Goal: Leave review/rating: Leave review/rating

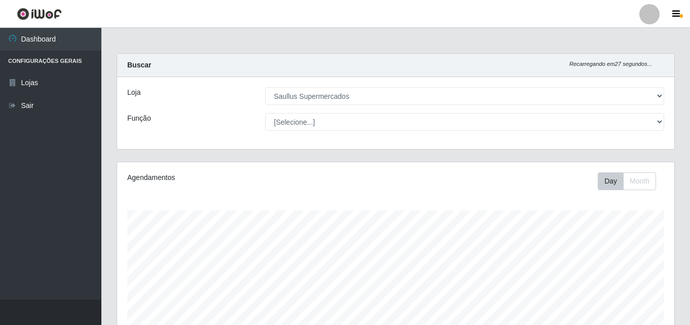
select select "423"
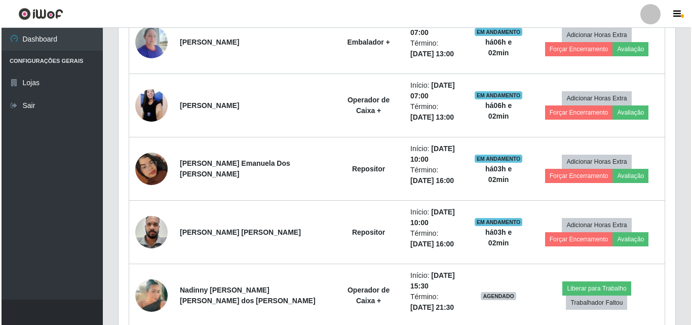
scroll to position [345, 0]
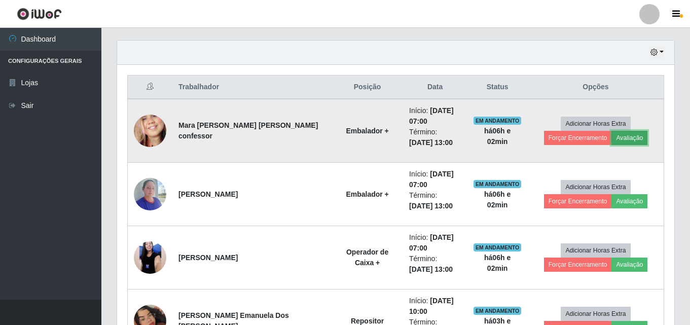
click at [611, 134] on button "Avaliação" at bounding box center [629, 138] width 36 height 14
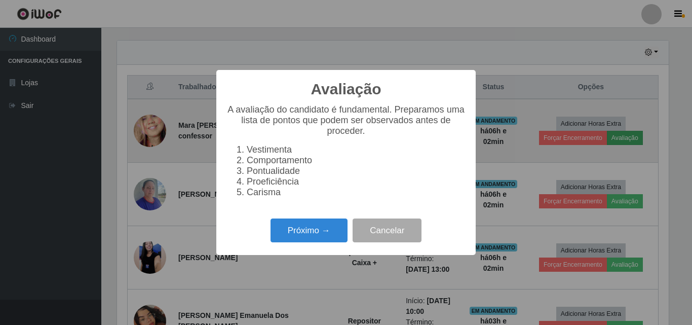
scroll to position [210, 552]
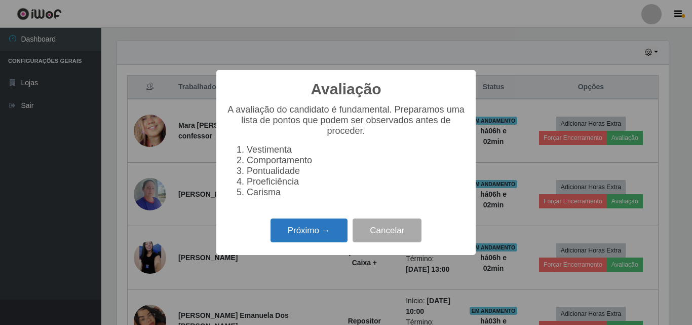
click at [312, 242] on button "Próximo →" at bounding box center [309, 230] width 77 height 24
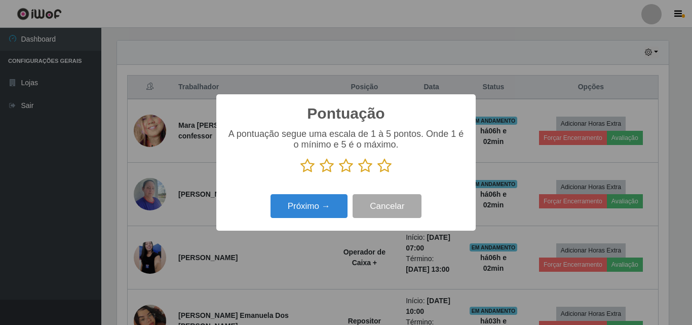
click at [385, 168] on icon at bounding box center [385, 165] width 14 height 15
click at [378, 173] on input "radio" at bounding box center [378, 173] width 0 height 0
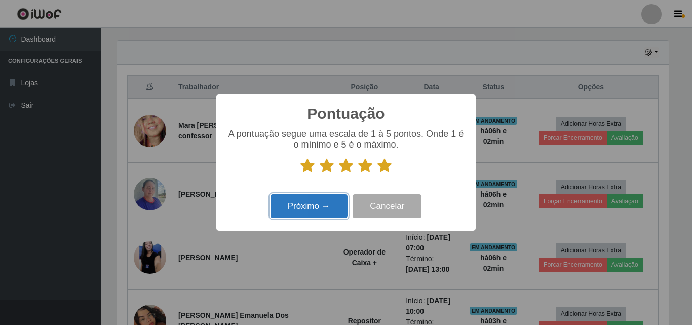
click at [332, 212] on button "Próximo →" at bounding box center [309, 206] width 77 height 24
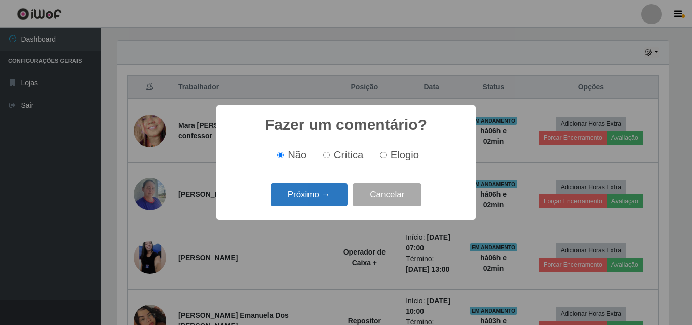
click at [331, 204] on button "Próximo →" at bounding box center [309, 195] width 77 height 24
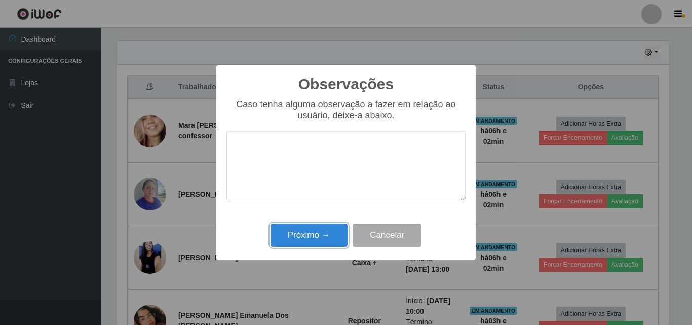
click at [271, 223] on button "Próximo →" at bounding box center [309, 235] width 77 height 24
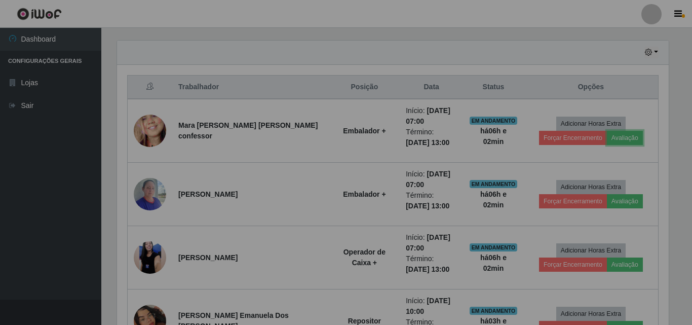
scroll to position [210, 557]
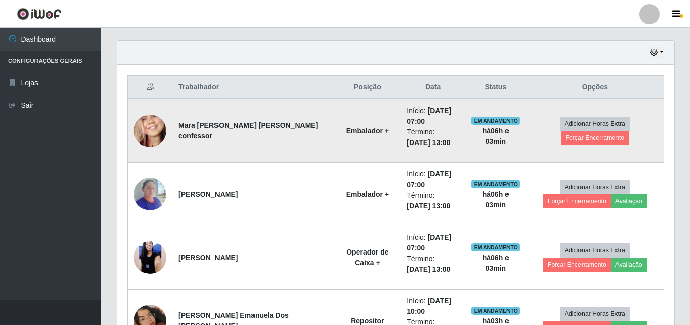
click at [576, 139] on td "Adicionar Horas Extra Forçar Encerramento" at bounding box center [595, 131] width 138 height 64
click at [602, 131] on button "Forçar Encerramento" at bounding box center [594, 138] width 68 height 14
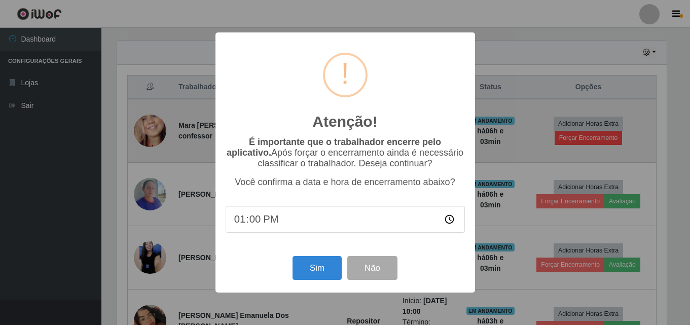
scroll to position [210, 552]
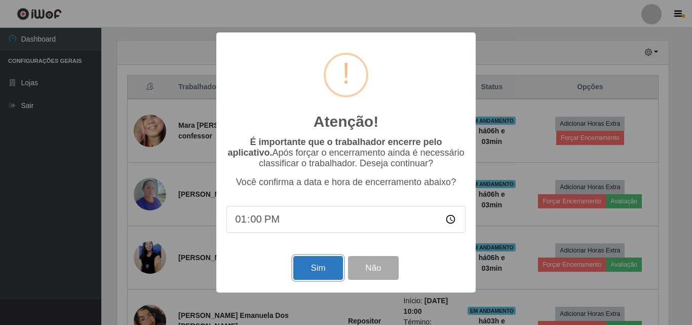
click at [333, 278] on button "Sim" at bounding box center [317, 268] width 49 height 24
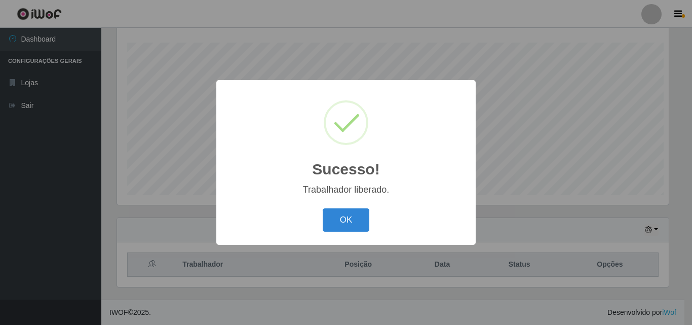
click at [596, 204] on div "Sucesso! × Trabalhador liberado. OK Cancel" at bounding box center [346, 162] width 692 height 325
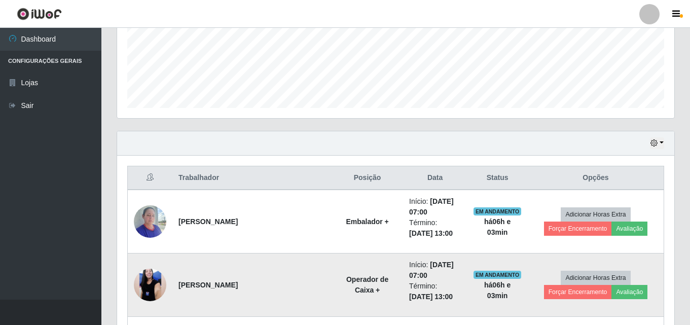
scroll to position [320, 0]
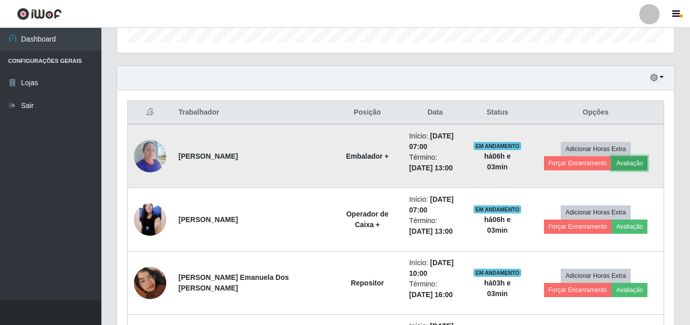
click at [611, 165] on button "Avaliação" at bounding box center [629, 163] width 36 height 14
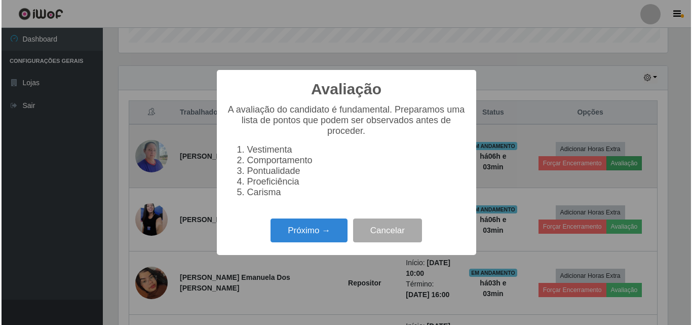
scroll to position [210, 552]
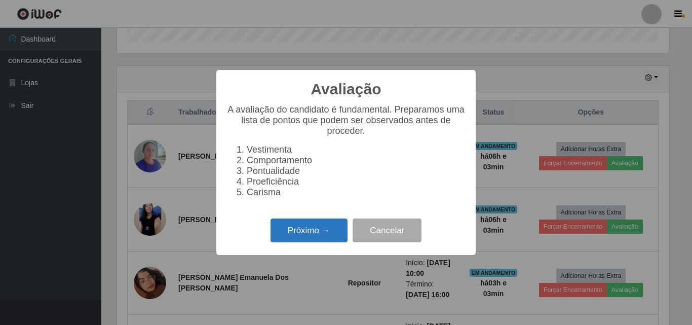
click at [311, 238] on button "Próximo →" at bounding box center [309, 230] width 77 height 24
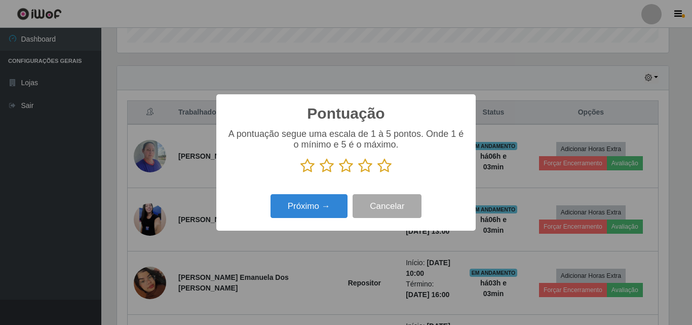
click at [387, 164] on icon at bounding box center [385, 165] width 14 height 15
click at [378, 173] on input "radio" at bounding box center [378, 173] width 0 height 0
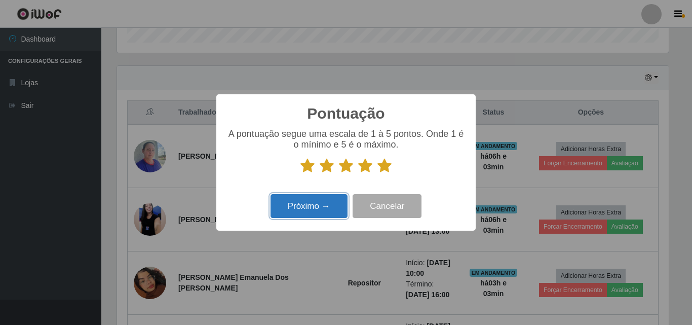
click at [314, 214] on button "Próximo →" at bounding box center [309, 206] width 77 height 24
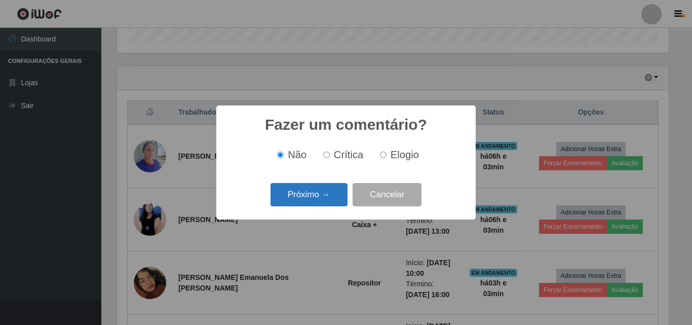
click at [314, 184] on button "Próximo →" at bounding box center [309, 195] width 77 height 24
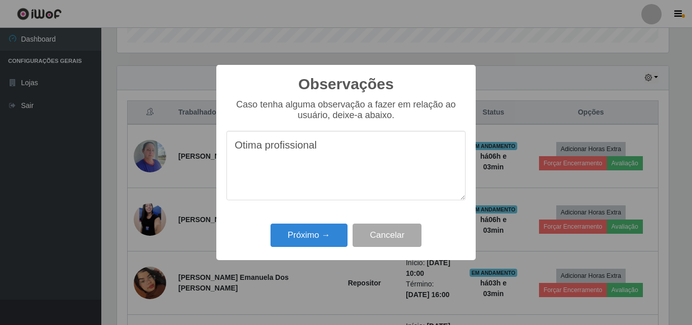
drag, startPoint x: 320, startPoint y: 155, endPoint x: 227, endPoint y: 154, distance: 93.2
click at [227, 154] on textarea "Otima profissional" at bounding box center [346, 165] width 239 height 69
type textarea "Otima profissional"
click at [327, 233] on button "Próximo →" at bounding box center [309, 235] width 77 height 24
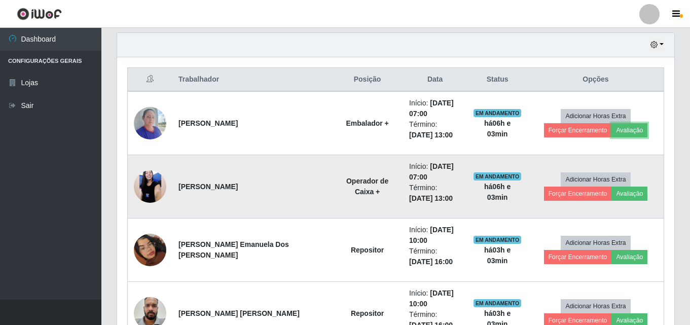
scroll to position [370, 0]
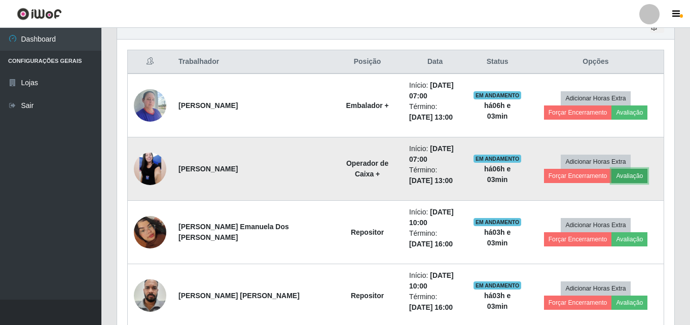
click at [611, 176] on button "Avaliação" at bounding box center [629, 176] width 36 height 14
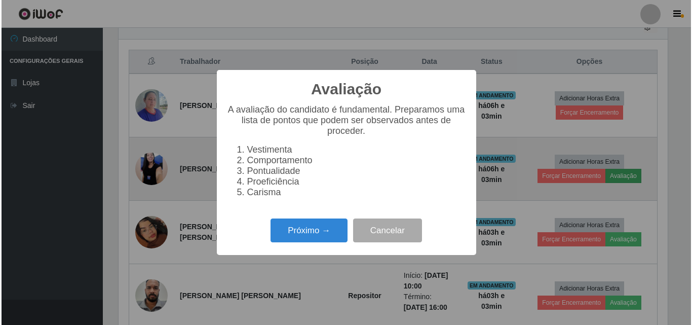
scroll to position [210, 552]
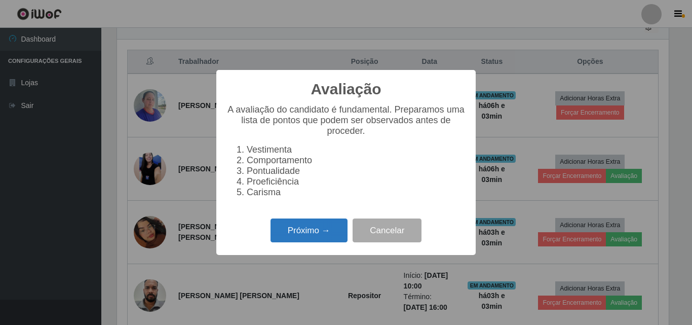
click at [330, 230] on button "Próximo →" at bounding box center [309, 230] width 77 height 24
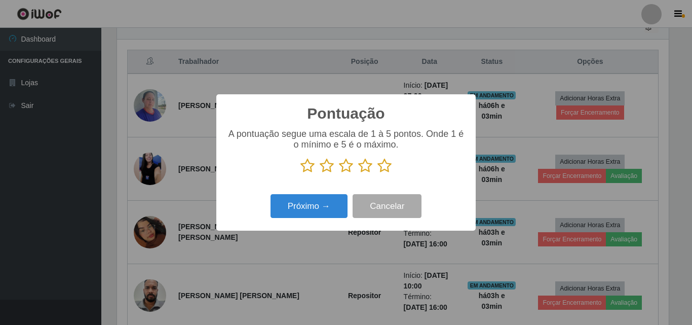
scroll to position [506547, 506206]
click at [380, 167] on icon at bounding box center [385, 165] width 14 height 15
click at [378, 173] on input "radio" at bounding box center [378, 173] width 0 height 0
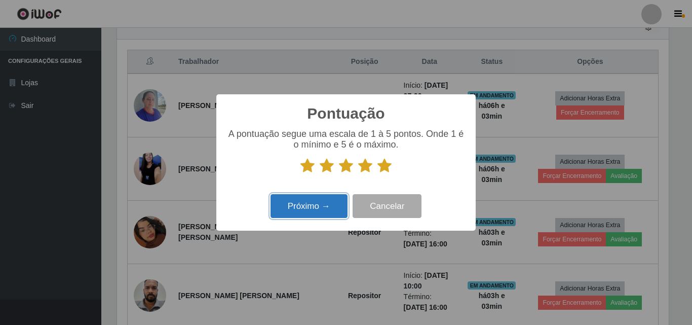
click at [327, 201] on button "Próximo →" at bounding box center [309, 206] width 77 height 24
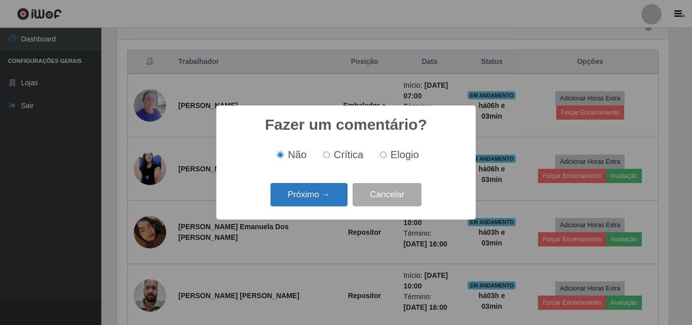
click at [328, 198] on button "Próximo →" at bounding box center [309, 195] width 77 height 24
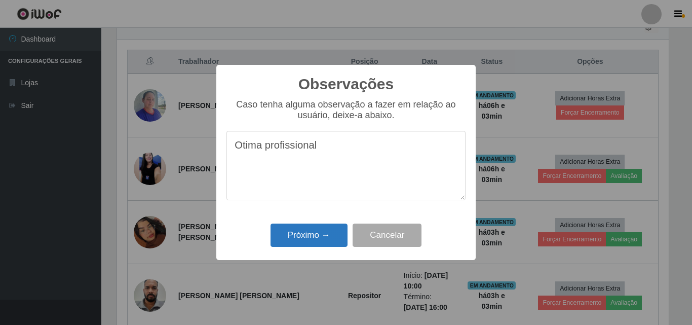
type textarea "Otima profissional"
click at [345, 231] on button "Próximo →" at bounding box center [309, 235] width 77 height 24
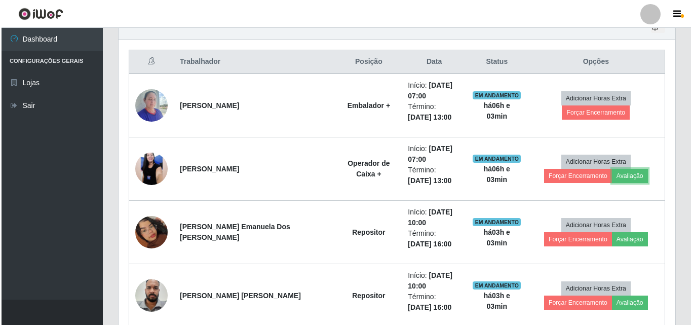
scroll to position [0, 0]
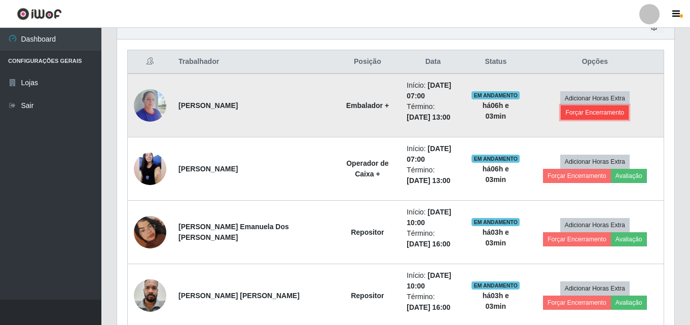
click at [617, 105] on button "Forçar Encerramento" at bounding box center [594, 112] width 68 height 14
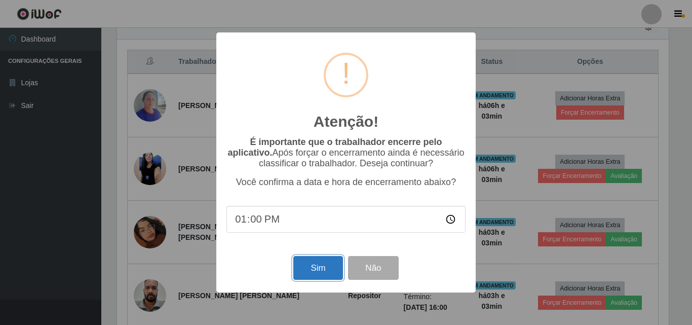
click at [306, 269] on button "Sim" at bounding box center [317, 268] width 49 height 24
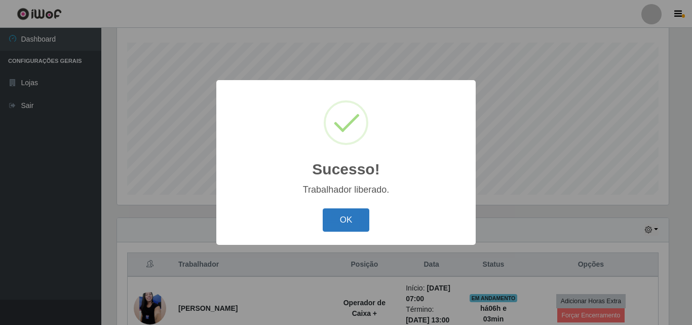
click at [365, 222] on button "OK" at bounding box center [346, 220] width 47 height 24
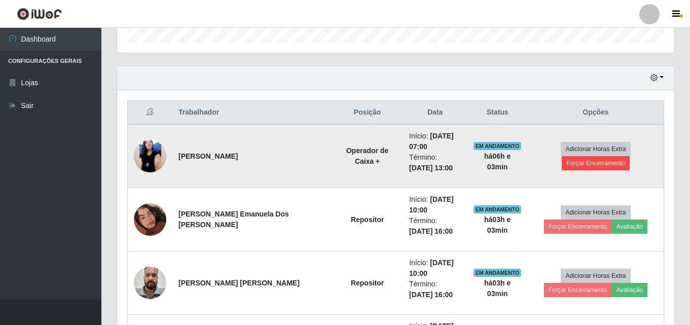
click at [631, 163] on td "Adicionar Horas Extra Forçar Encerramento" at bounding box center [596, 156] width 136 height 64
click at [629, 160] on button "Forçar Encerramento" at bounding box center [595, 163] width 68 height 14
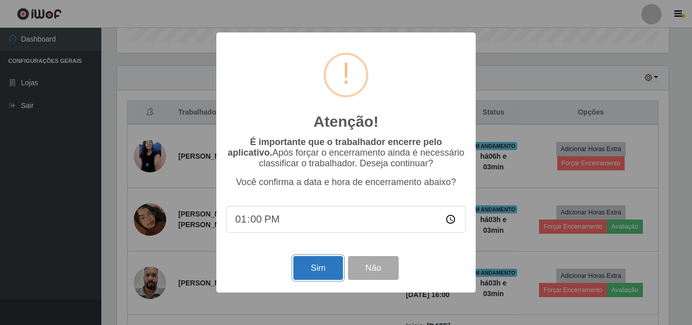
click at [313, 263] on button "Sim" at bounding box center [317, 268] width 49 height 24
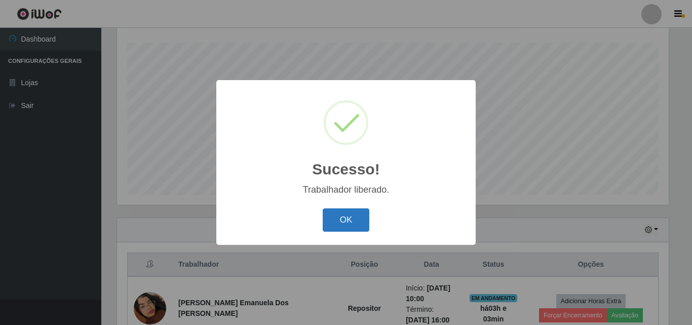
click at [345, 214] on button "OK" at bounding box center [346, 220] width 47 height 24
